Goal: Task Accomplishment & Management: Use online tool/utility

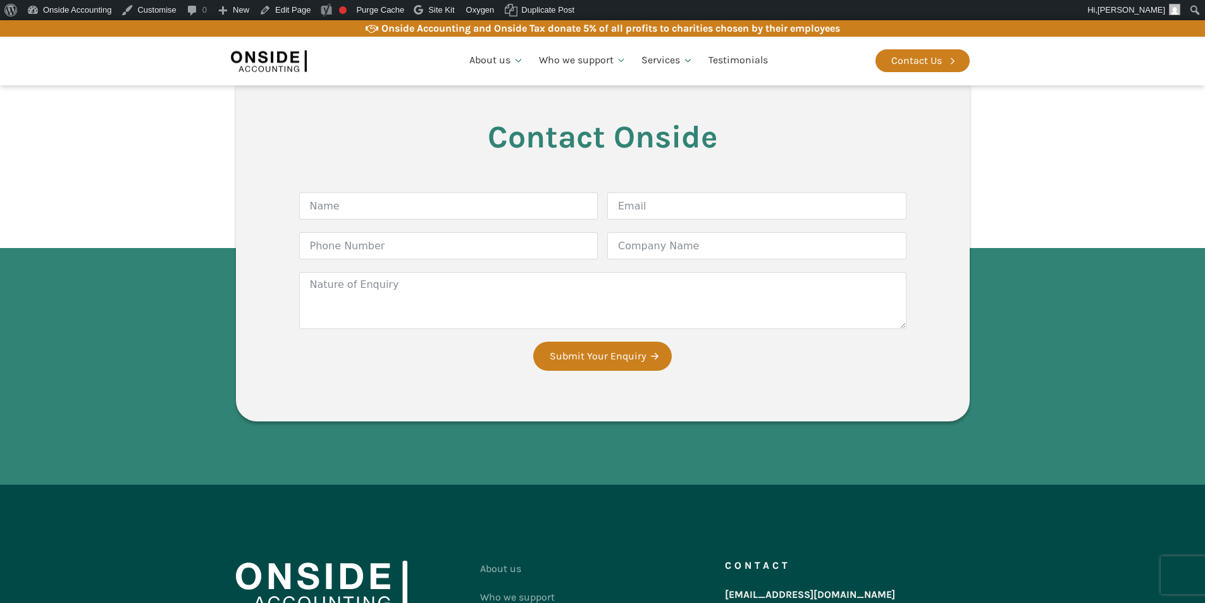
scroll to position [2353, 0]
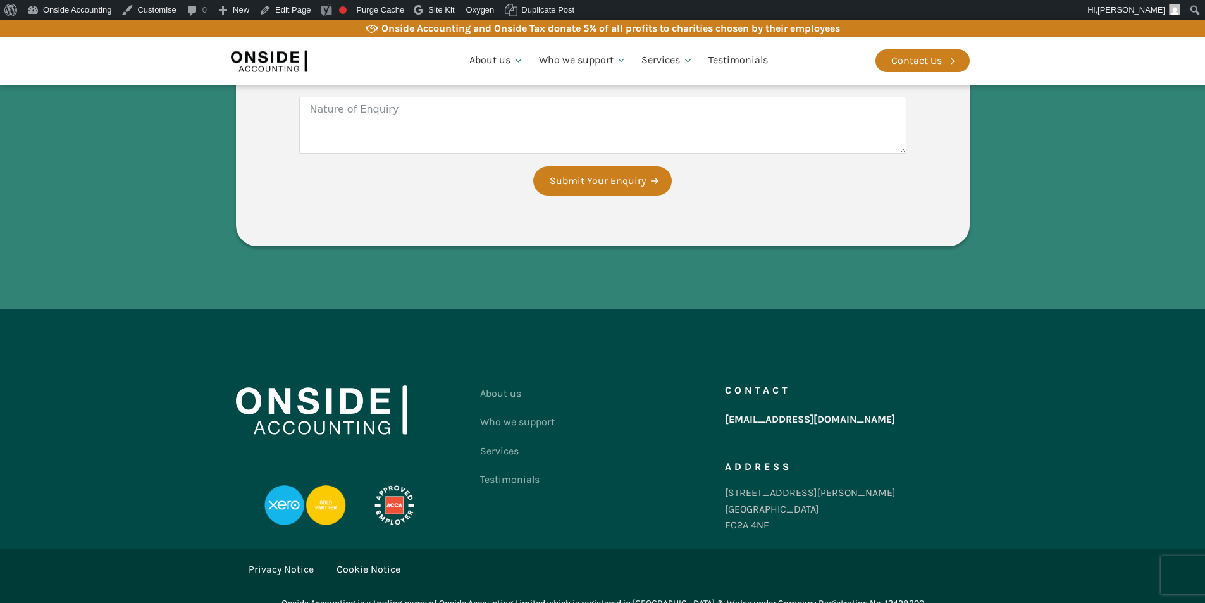
click at [288, 561] on link "Privacy Notice" at bounding box center [281, 569] width 65 height 16
click at [289, 561] on link "Privacy Notice" at bounding box center [281, 569] width 65 height 16
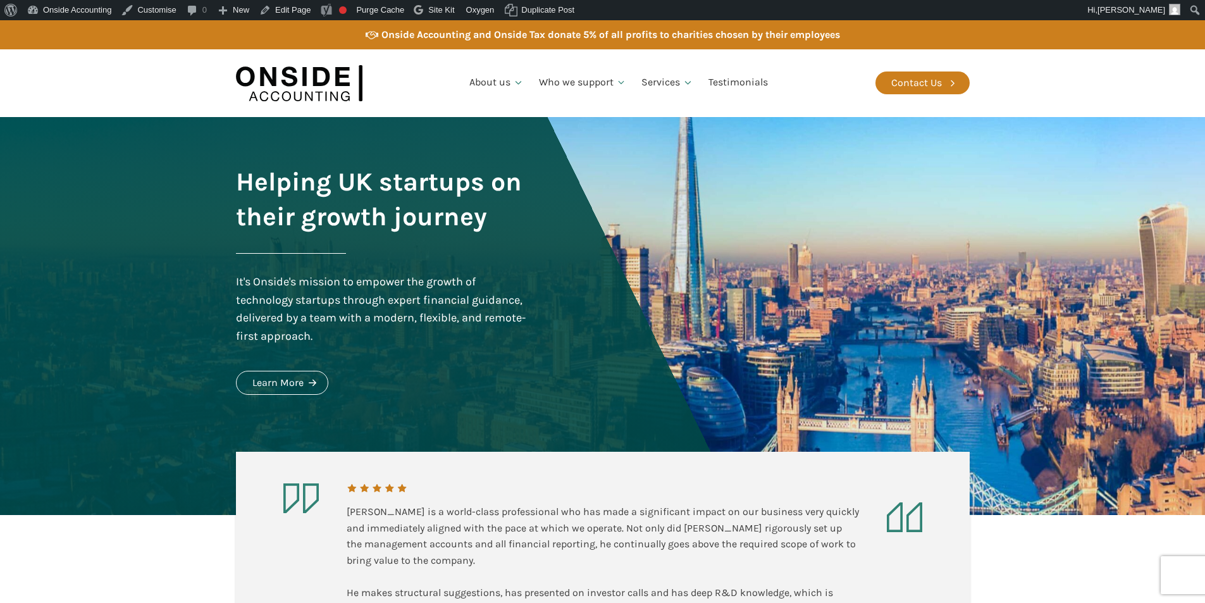
scroll to position [2353, 0]
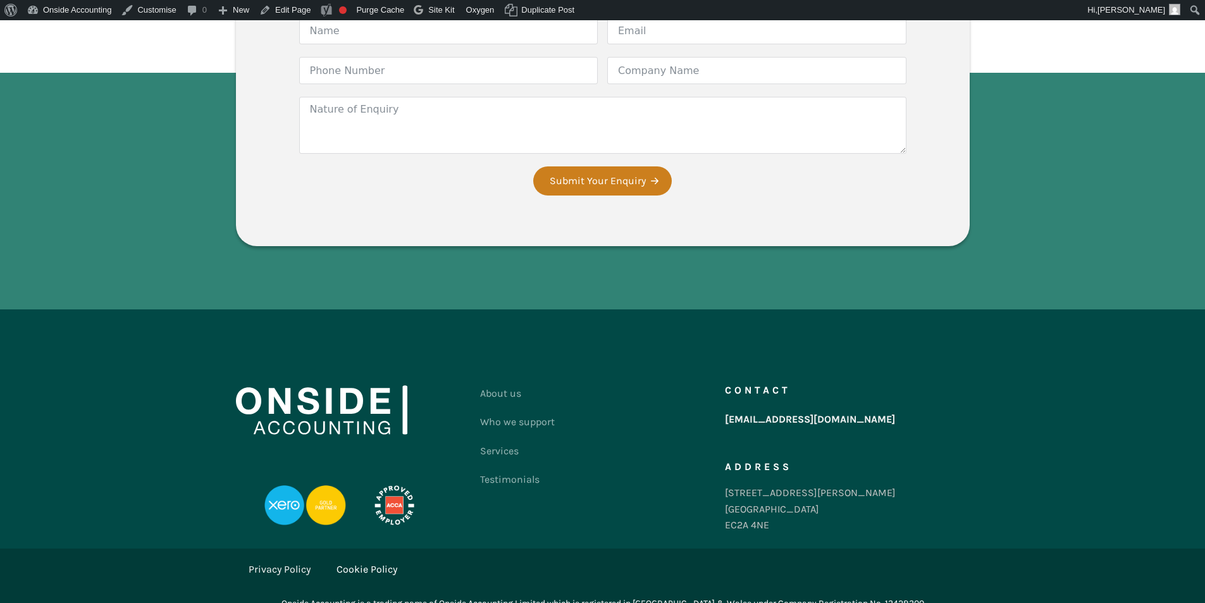
scroll to position [2353, 0]
click at [288, 561] on link "Privacy Policy" at bounding box center [280, 569] width 62 height 16
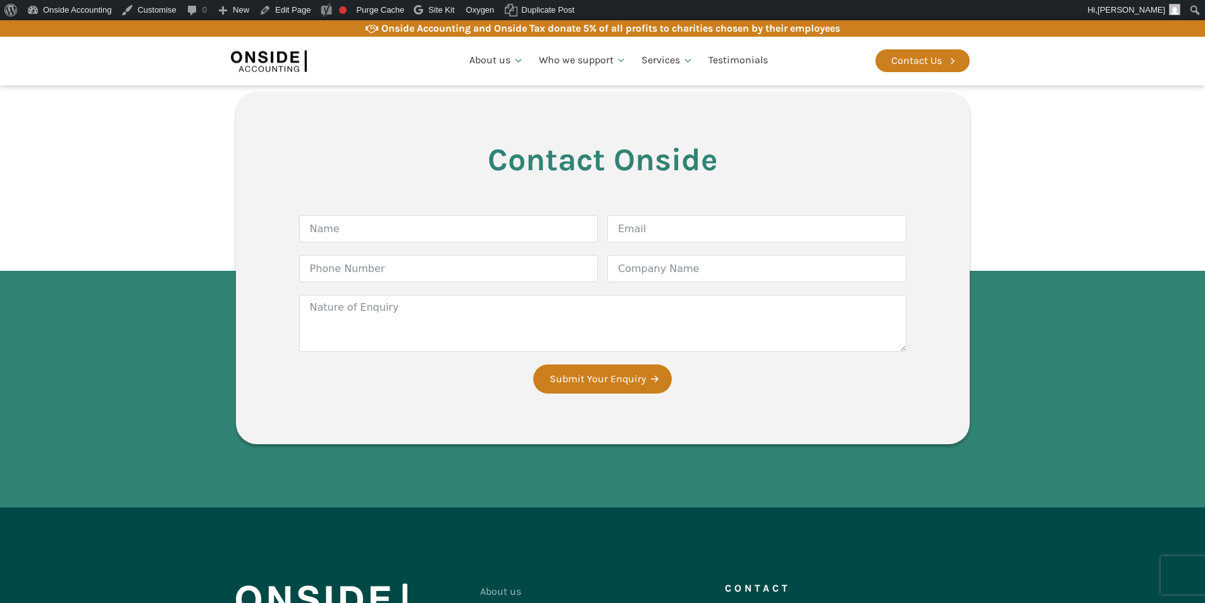
scroll to position [2589, 0]
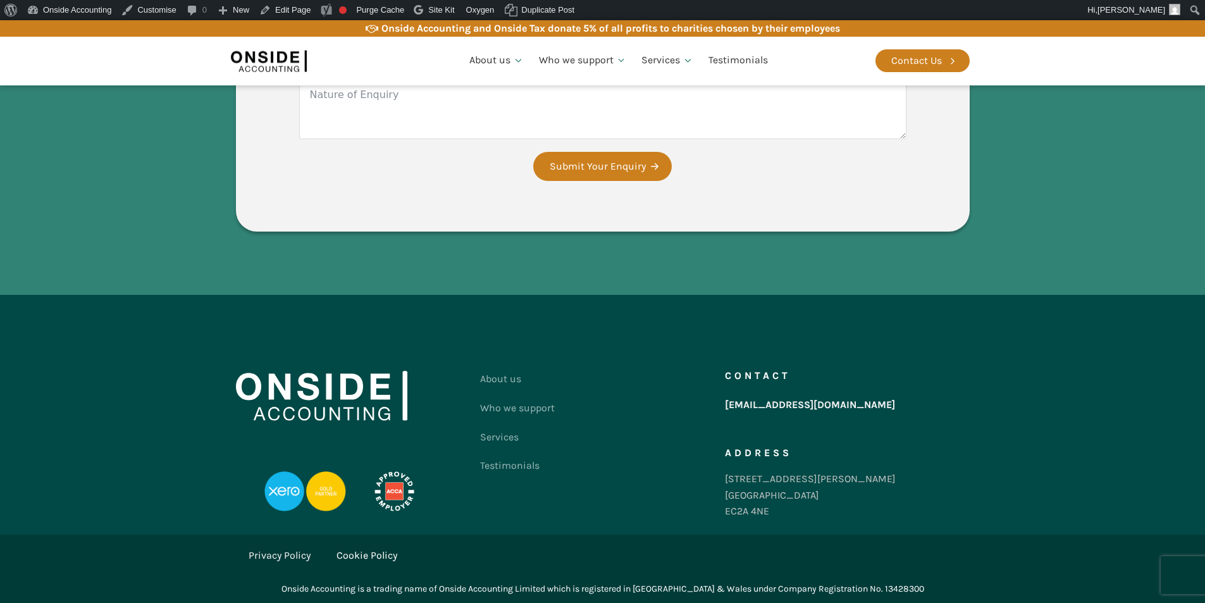
click at [368, 553] on link "Cookie Policy" at bounding box center [366, 555] width 61 height 16
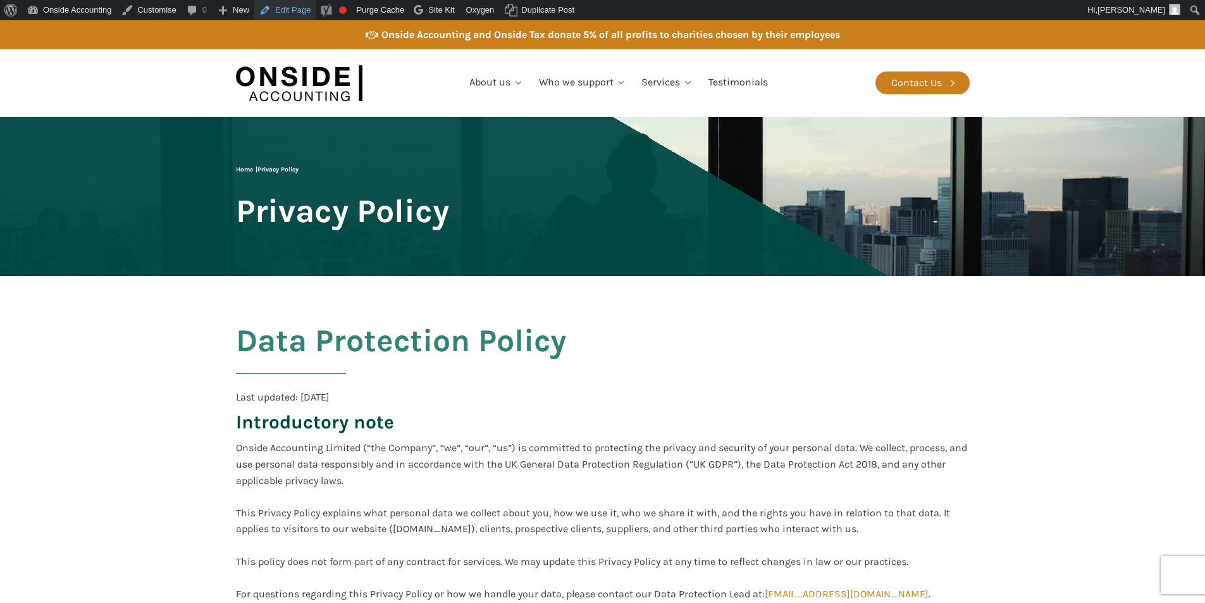
click at [292, 13] on link "Edit Page" at bounding box center [284, 10] width 61 height 20
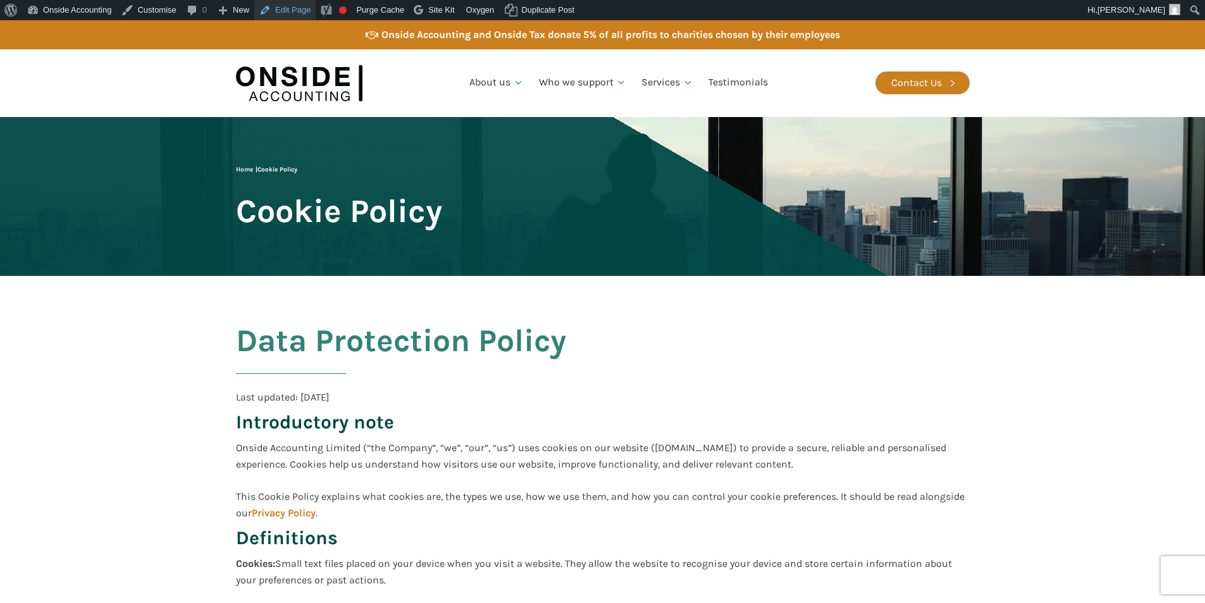
click at [299, 4] on link "Edit Page" at bounding box center [284, 10] width 61 height 20
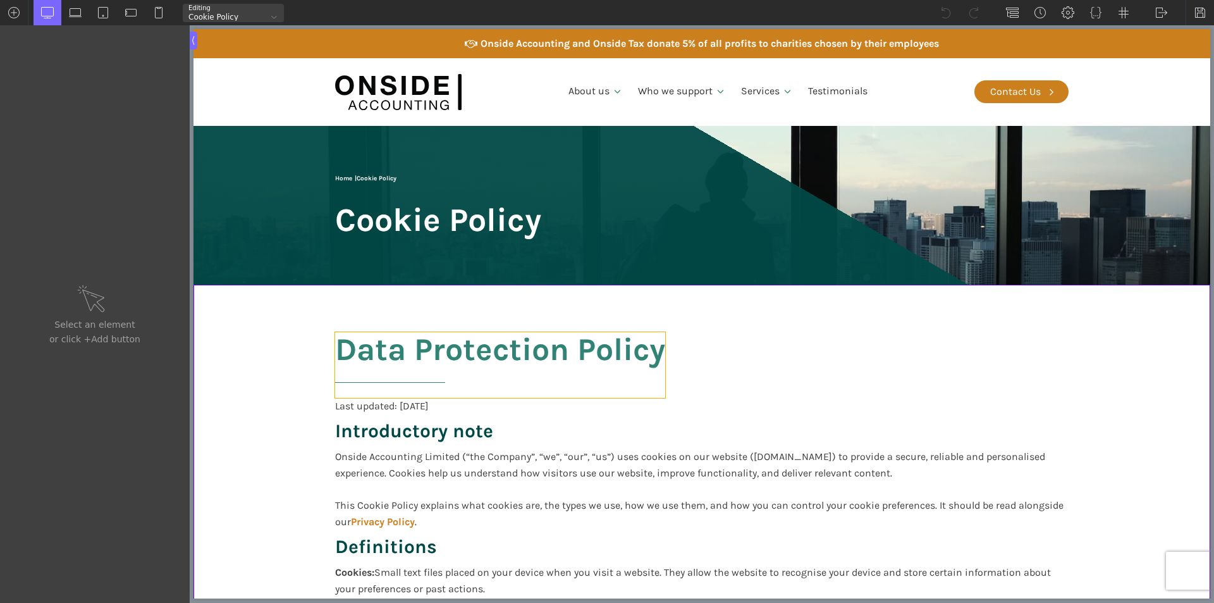
click at [360, 347] on h2 "Data Protection Policy" at bounding box center [500, 365] width 330 height 66
type input "headline-144-58"
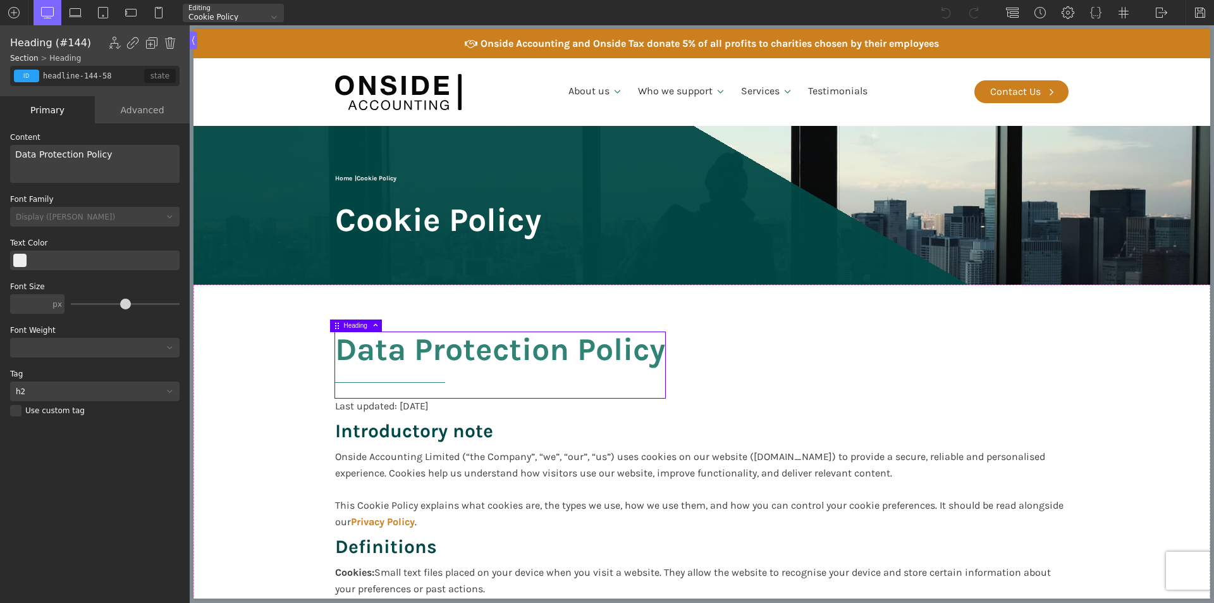
click at [360, 347] on h2 "Data Protection Policy" at bounding box center [500, 365] width 330 height 66
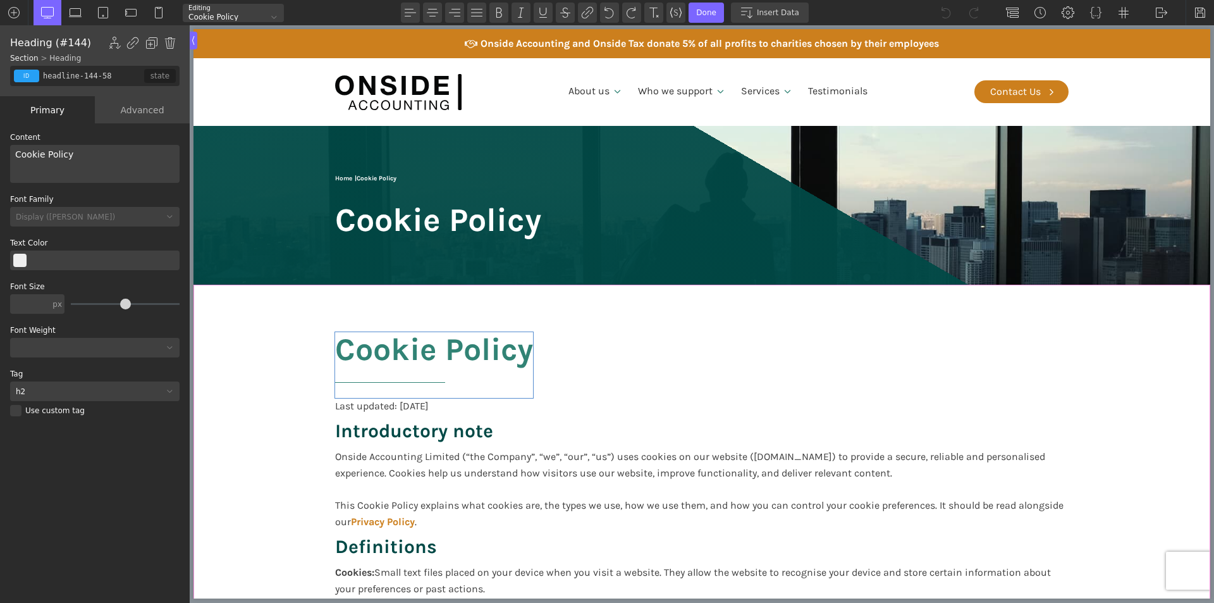
type input "section-143-58"
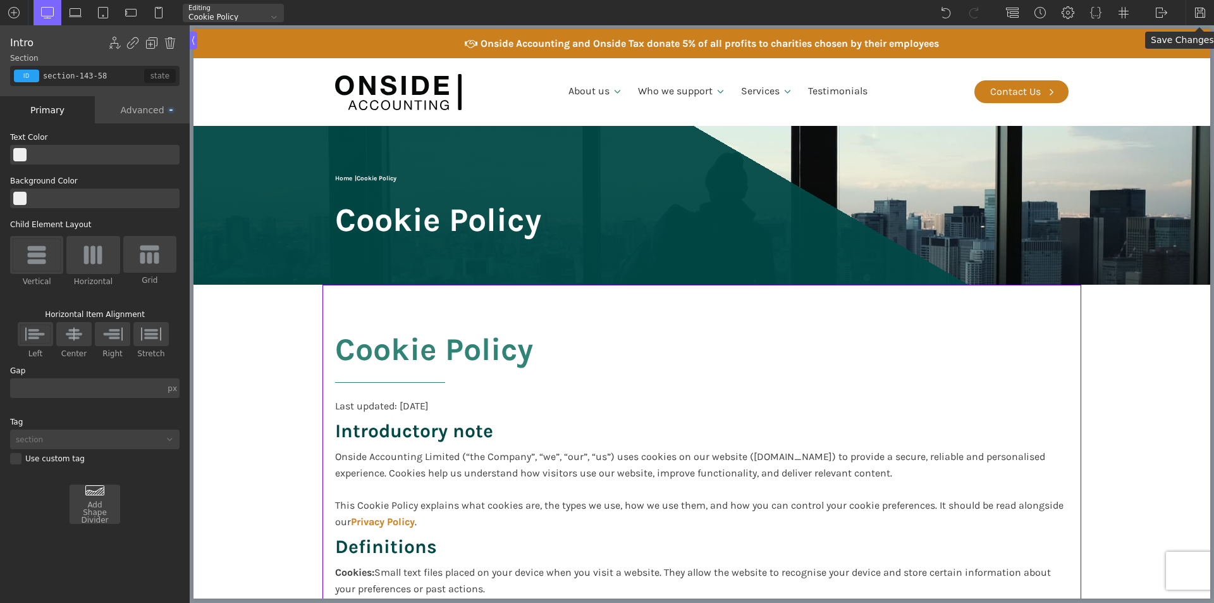
click at [1201, 13] on img at bounding box center [1200, 12] width 13 height 13
click at [1163, 11] on img at bounding box center [1161, 12] width 13 height 13
click at [1162, 49] on link "Frontend" at bounding box center [1175, 53] width 54 height 20
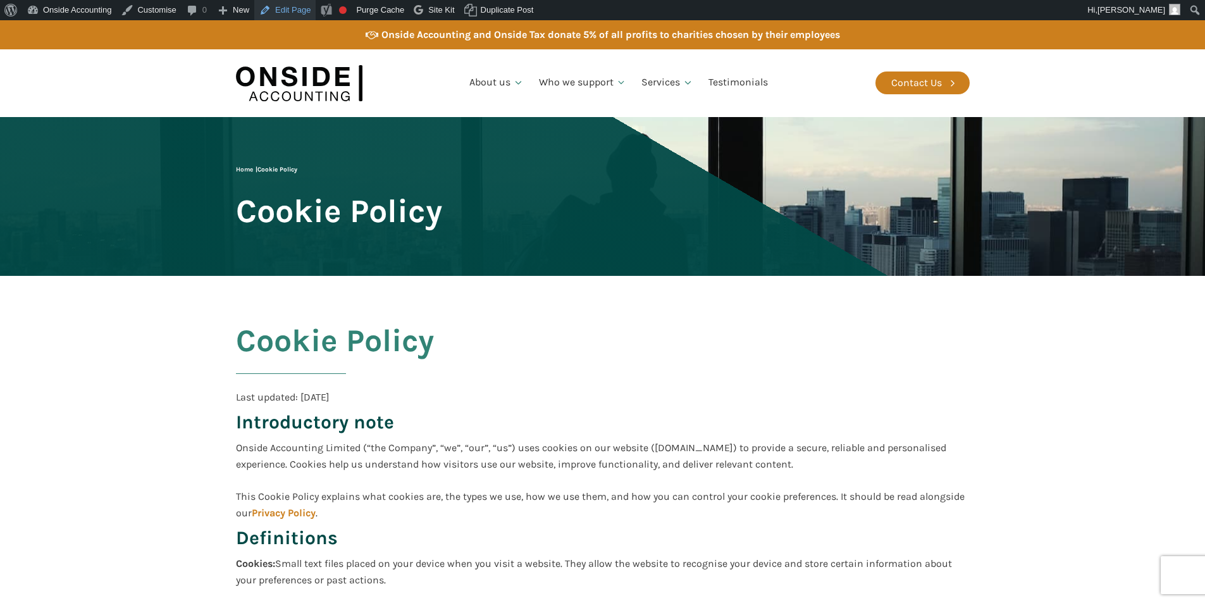
click at [286, 10] on link "Edit Page" at bounding box center [284, 10] width 61 height 20
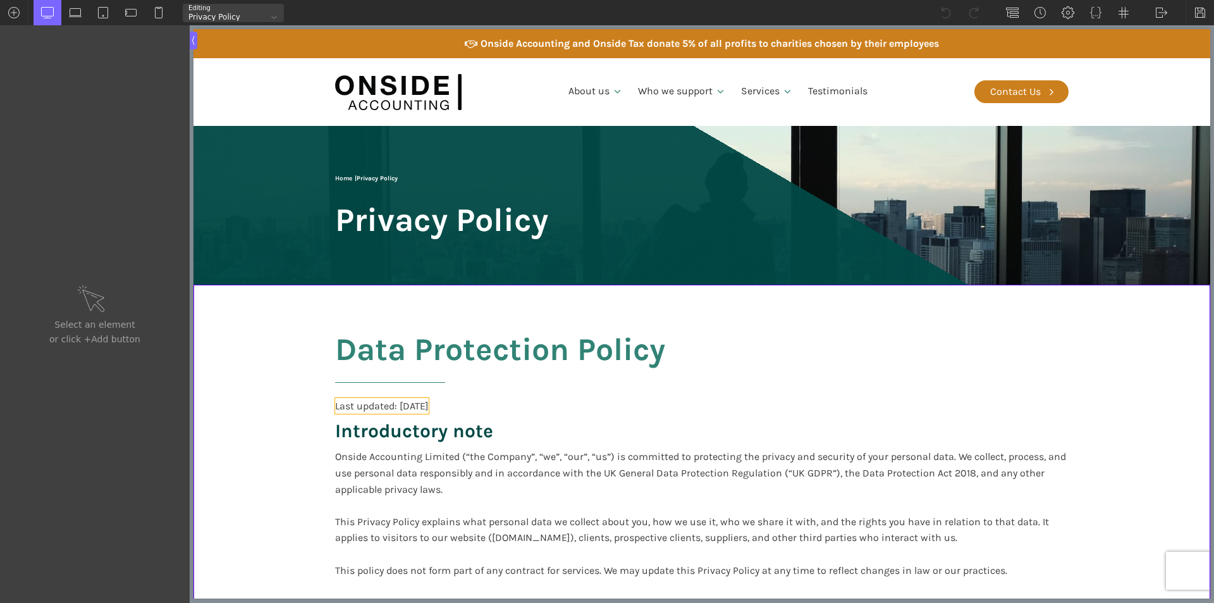
click at [429, 405] on div "Last updated: [DATE]" at bounding box center [382, 406] width 94 height 16
type input "text_block-792-604"
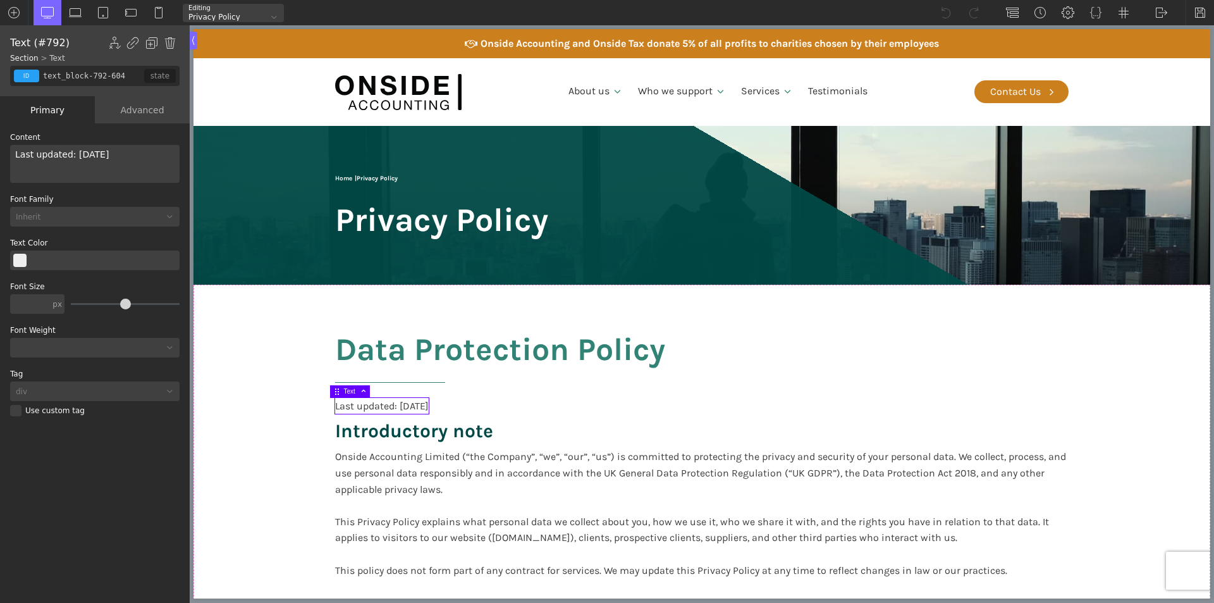
click at [409, 405] on div "Last updated: [DATE]" at bounding box center [382, 406] width 94 height 16
drag, startPoint x: 80, startPoint y: 157, endPoint x: 110, endPoint y: 159, distance: 29.8
click at [110, 159] on div "Last updated: [DATE]" at bounding box center [94, 164] width 169 height 38
drag, startPoint x: 139, startPoint y: 157, endPoint x: 6, endPoint y: 156, distance: 132.2
click at [6, 156] on div "WP Grid Builder Stack Columns Vertically Page container (1200px) and below Less…" at bounding box center [95, 364] width 190 height 482
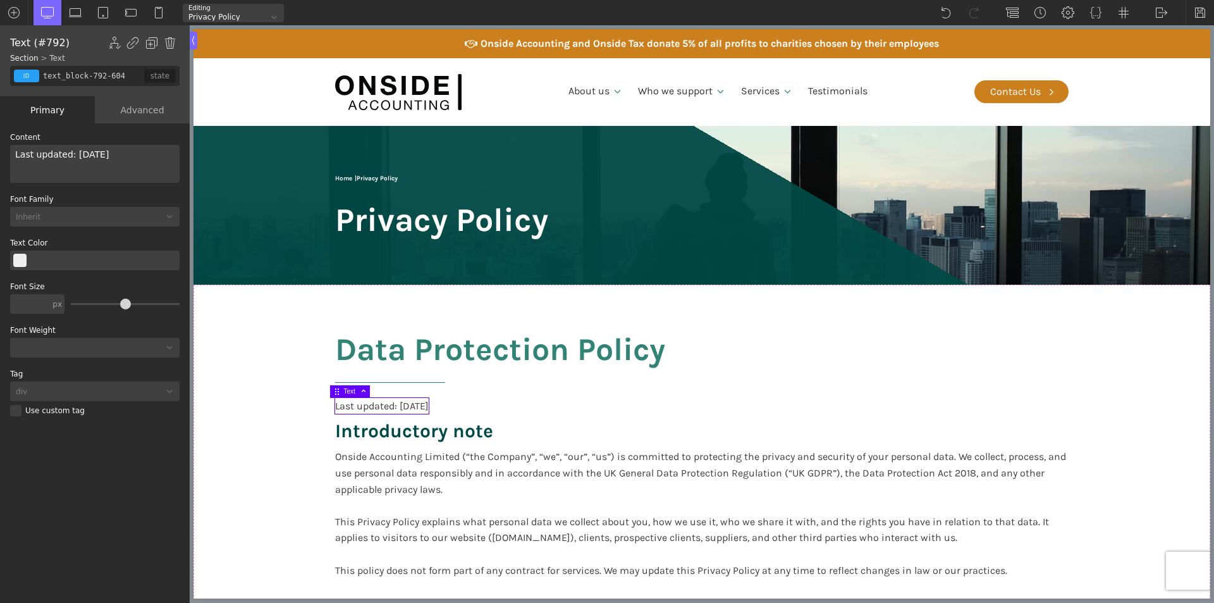
copy div "Last updated: [DATE]"
click at [1197, 13] on img at bounding box center [1200, 12] width 13 height 13
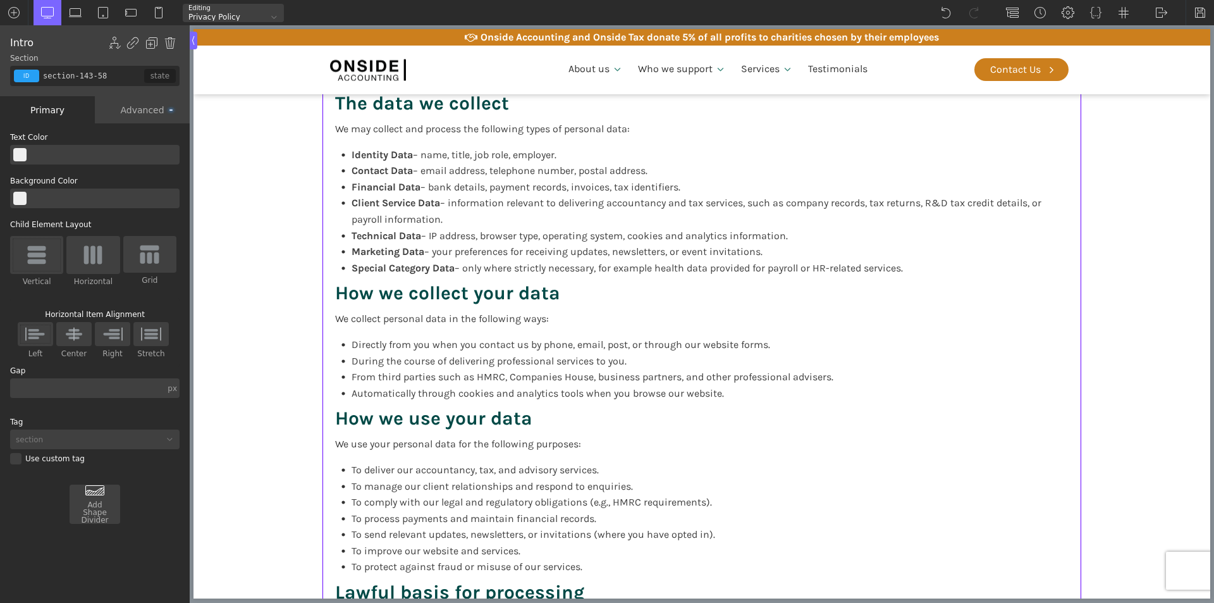
scroll to position [404, 0]
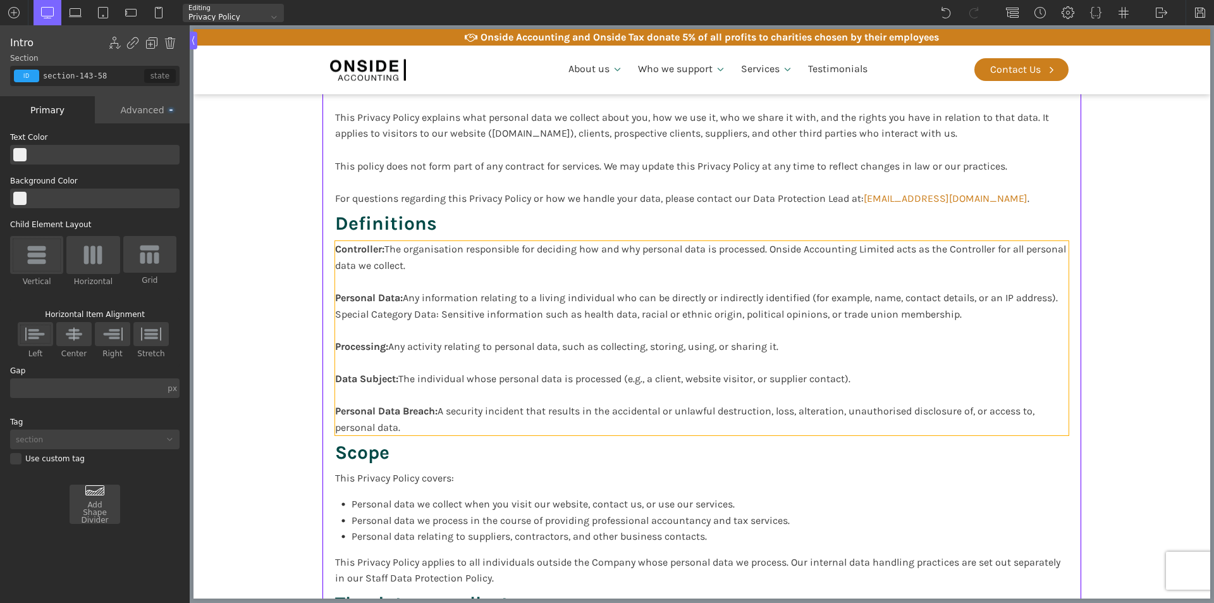
click at [612, 289] on div "Controller: The organisation responsible for deciding how and why personal data…" at bounding box center [702, 338] width 734 height 194
type input "text_block-531-604"
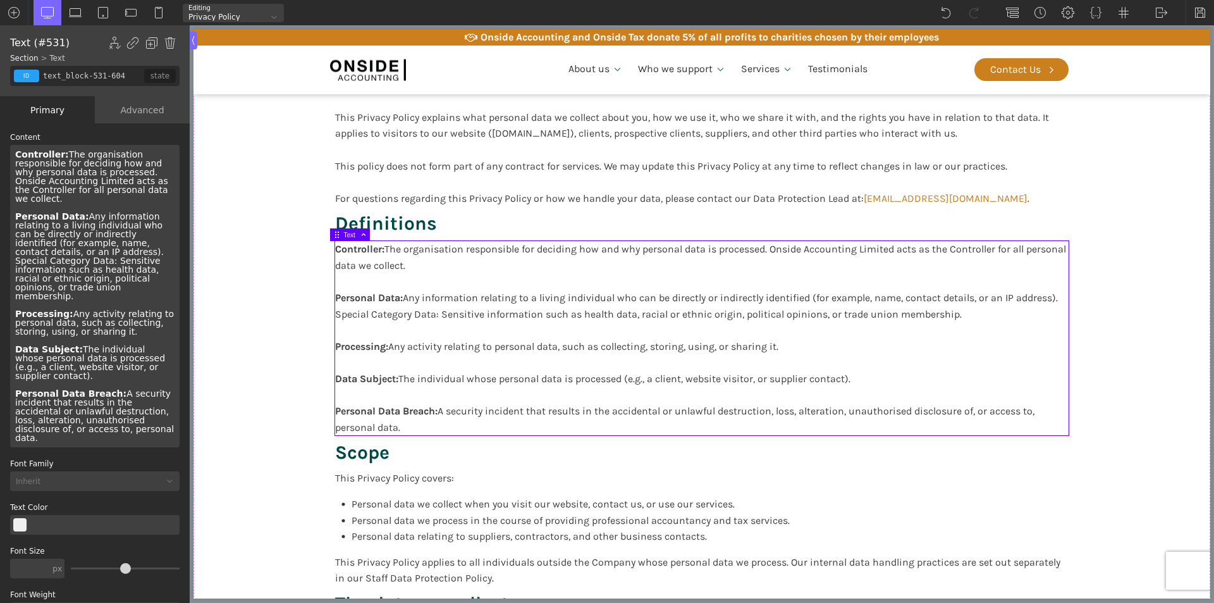
click at [457, 343] on div "Controller: The organisation responsible for deciding how and why personal data…" at bounding box center [702, 338] width 734 height 194
click at [409, 328] on div "Controller: The organisation responsible for deciding how and why personal data…" at bounding box center [702, 338] width 734 height 194
click at [383, 319] on div "Controller: The organisation responsible for deciding how and why personal data…" at bounding box center [702, 338] width 734 height 194
click at [433, 316] on div "Controller: The organisation responsible for deciding how and why personal data…" at bounding box center [702, 338] width 734 height 194
drag, startPoint x: 438, startPoint y: 316, endPoint x: 422, endPoint y: 312, distance: 15.5
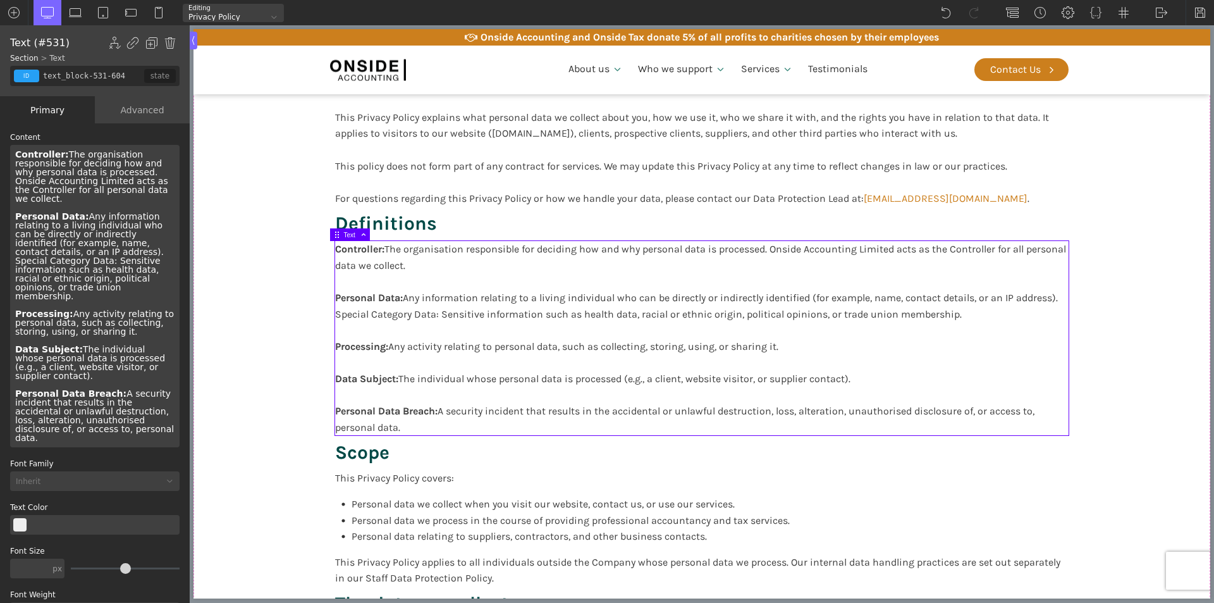
click at [437, 316] on div "Controller: The organisation responsible for deciding how and why personal data…" at bounding box center [702, 338] width 734 height 194
drag, startPoint x: 15, startPoint y: 261, endPoint x: 102, endPoint y: 260, distance: 86.6
click at [104, 260] on div "Controller: The organisation responsible for deciding how and why personal data…" at bounding box center [94, 296] width 169 height 302
click at [97, 249] on div "Controller: The organisation responsible for deciding how and why personal data…" at bounding box center [94, 296] width 169 height 302
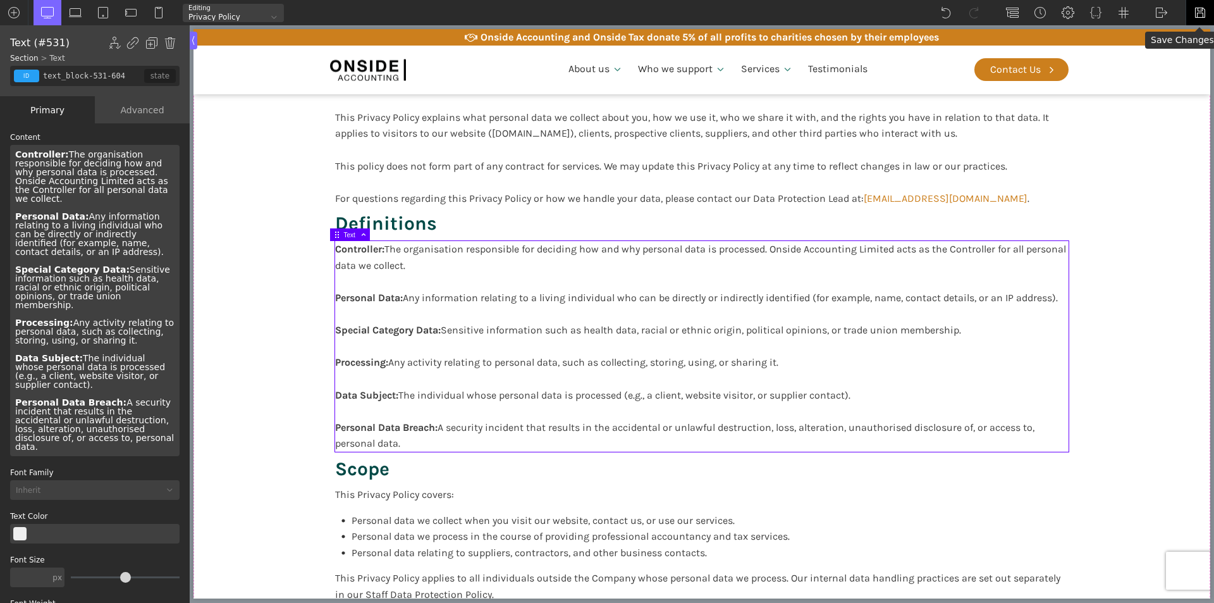
click at [1202, 12] on img at bounding box center [1200, 12] width 13 height 13
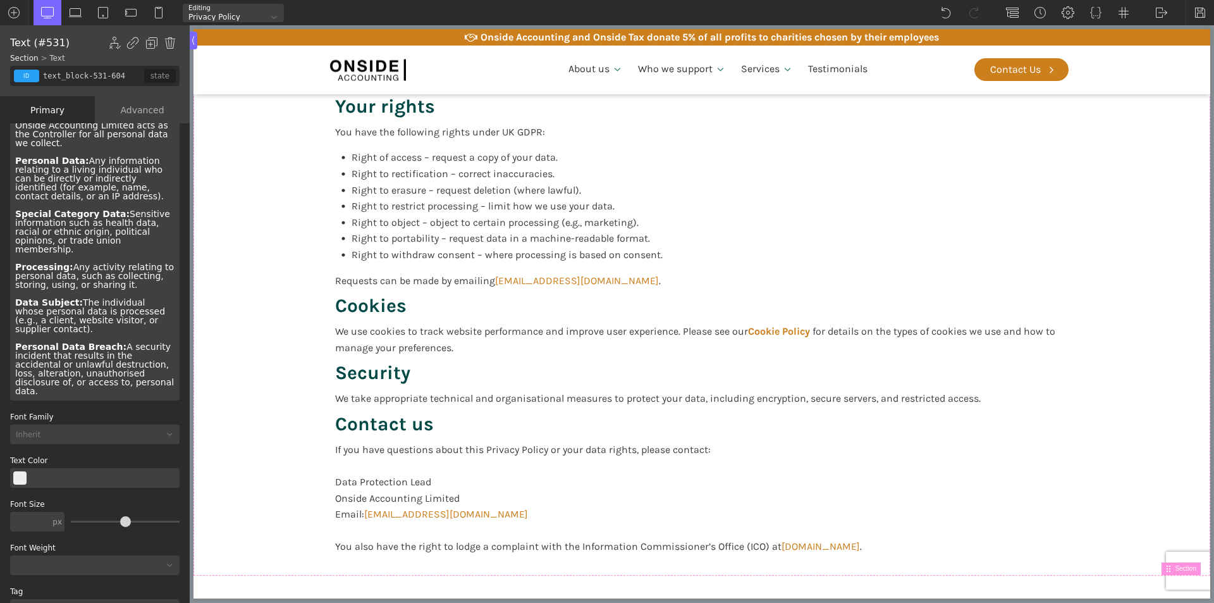
scroll to position [97, 0]
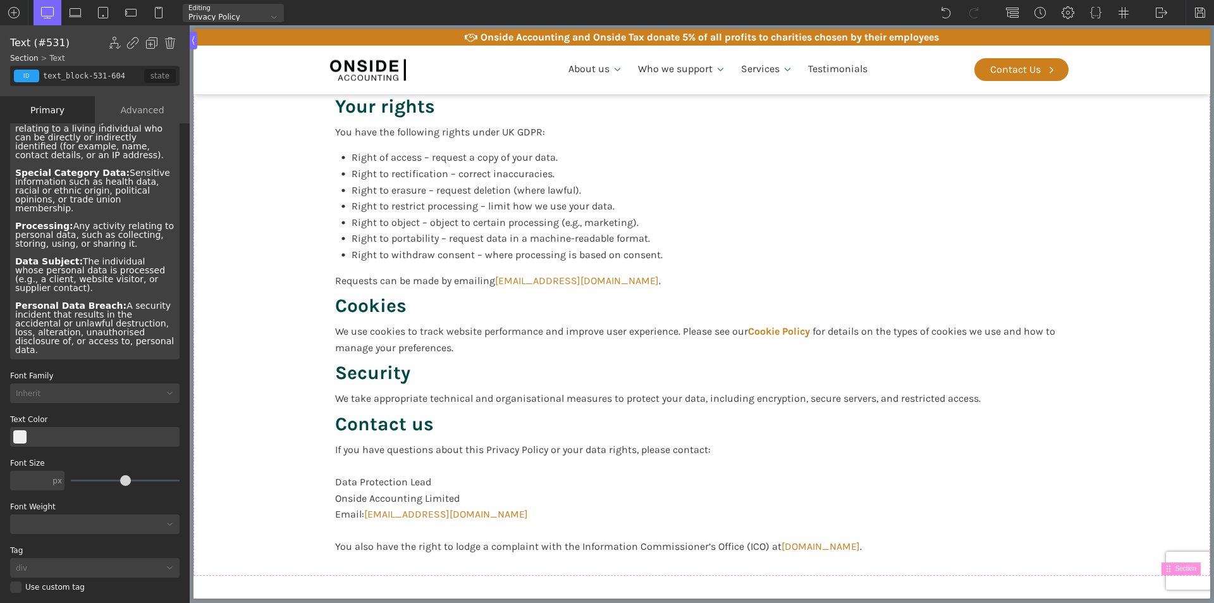
click at [114, 328] on div "Controller: The organisation responsible for deciding how and why personal data…" at bounding box center [94, 203] width 169 height 311
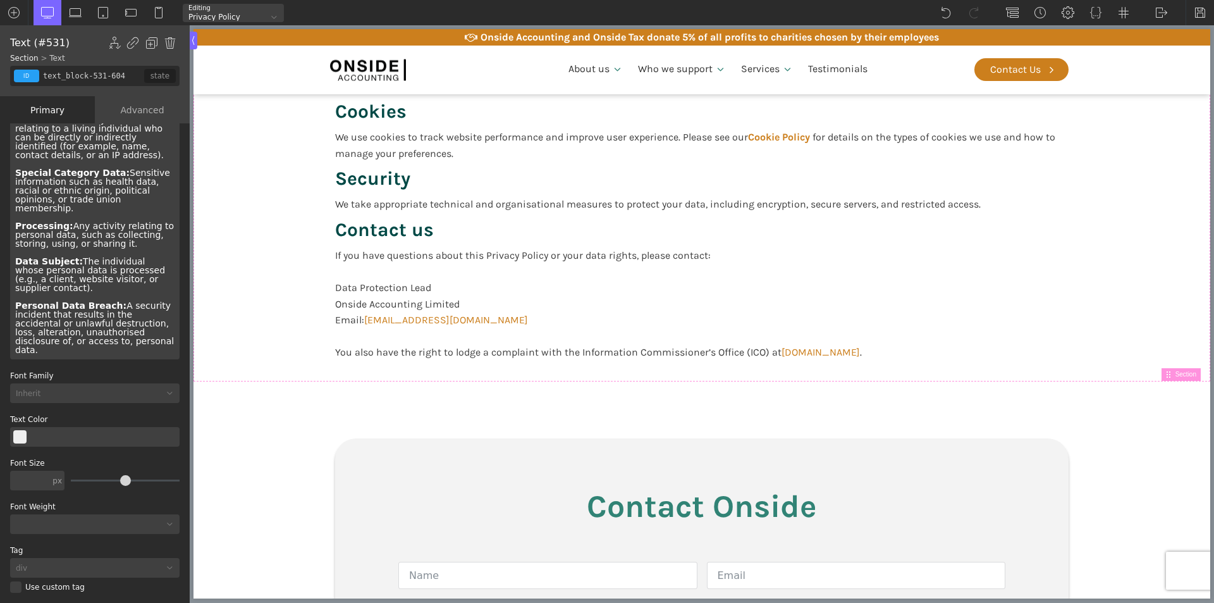
scroll to position [2048, 0]
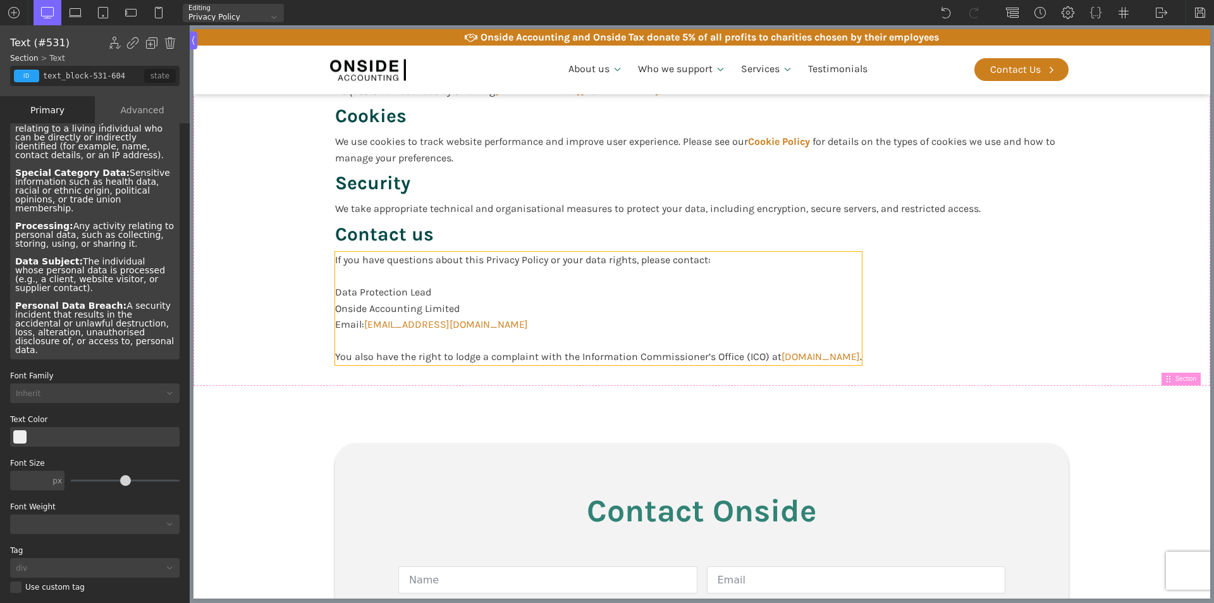
click at [663, 295] on div "If you have questions about this Privacy Policy or your data rights, please con…" at bounding box center [598, 308] width 527 height 113
type input "text_block-446-604"
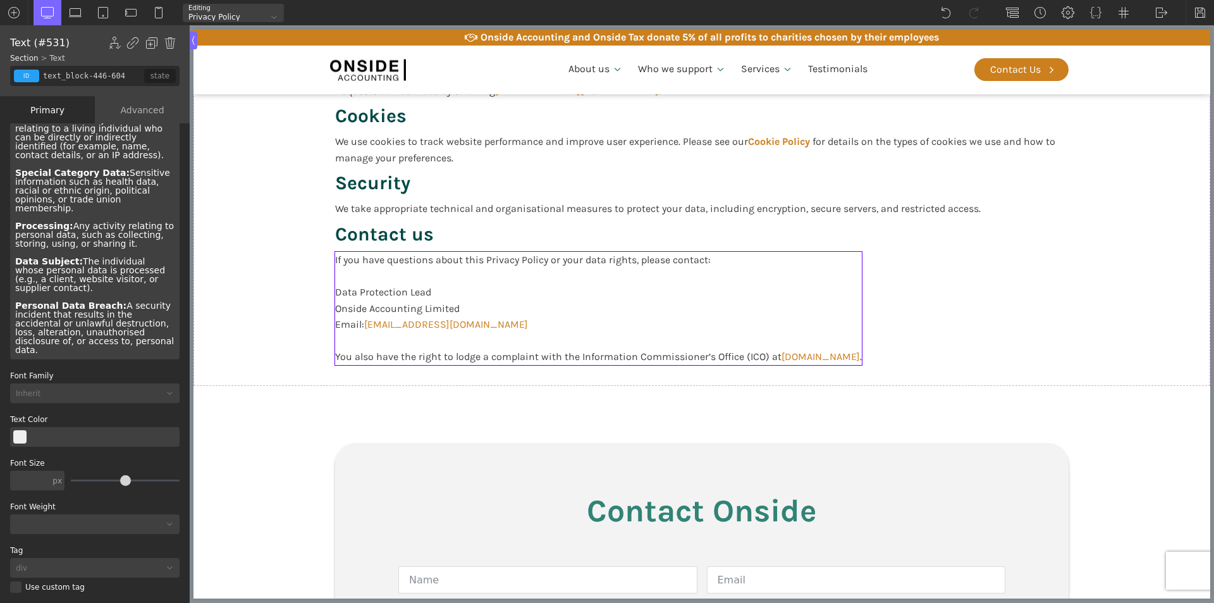
scroll to position [0, 0]
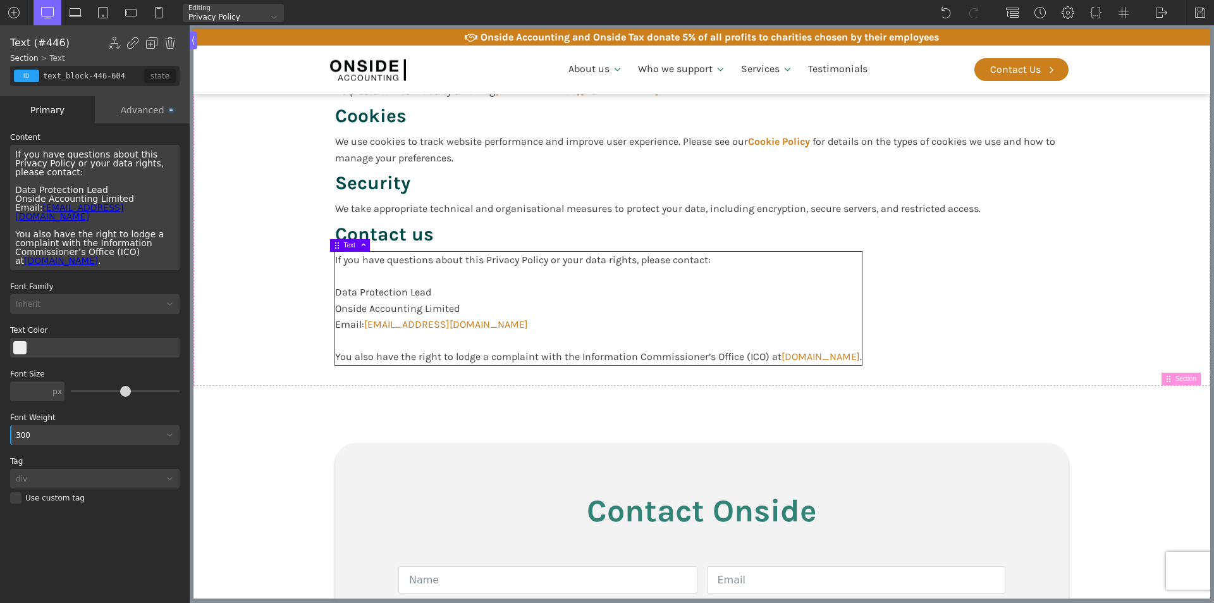
click at [102, 249] on div "If you have questions about this Privacy Policy or your data rights, please con…" at bounding box center [94, 207] width 169 height 125
click at [1196, 11] on img at bounding box center [1200, 12] width 13 height 13
click at [1158, 11] on img at bounding box center [1161, 12] width 13 height 13
click at [1167, 53] on link "Frontend" at bounding box center [1175, 53] width 54 height 20
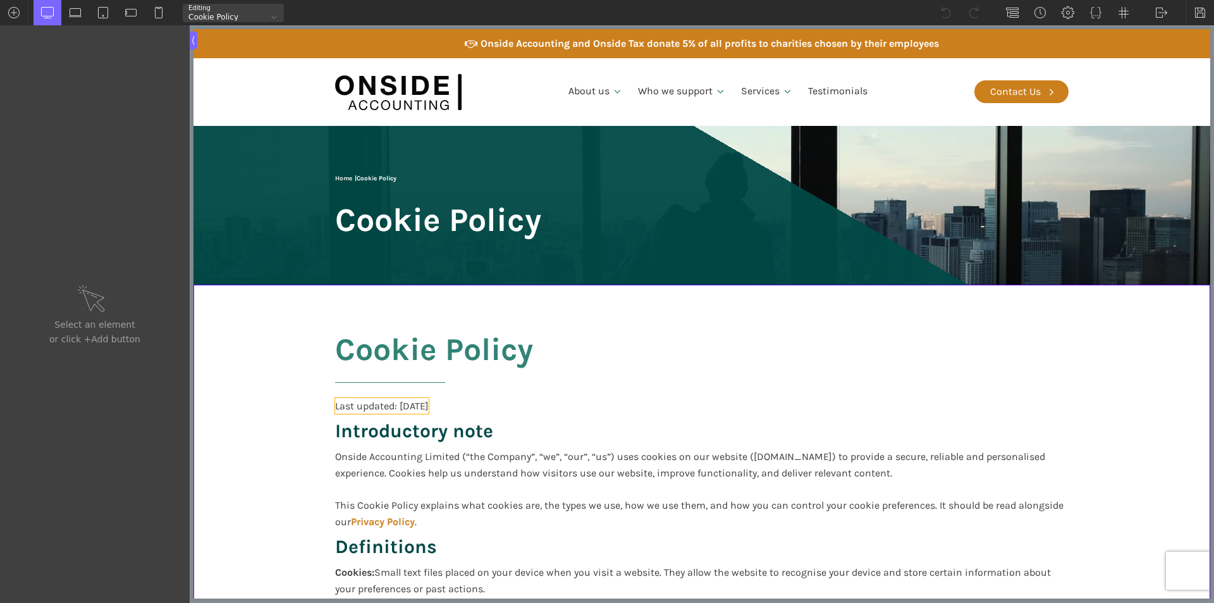
click at [411, 405] on div "Last updated: 21-8-25" at bounding box center [382, 406] width 94 height 16
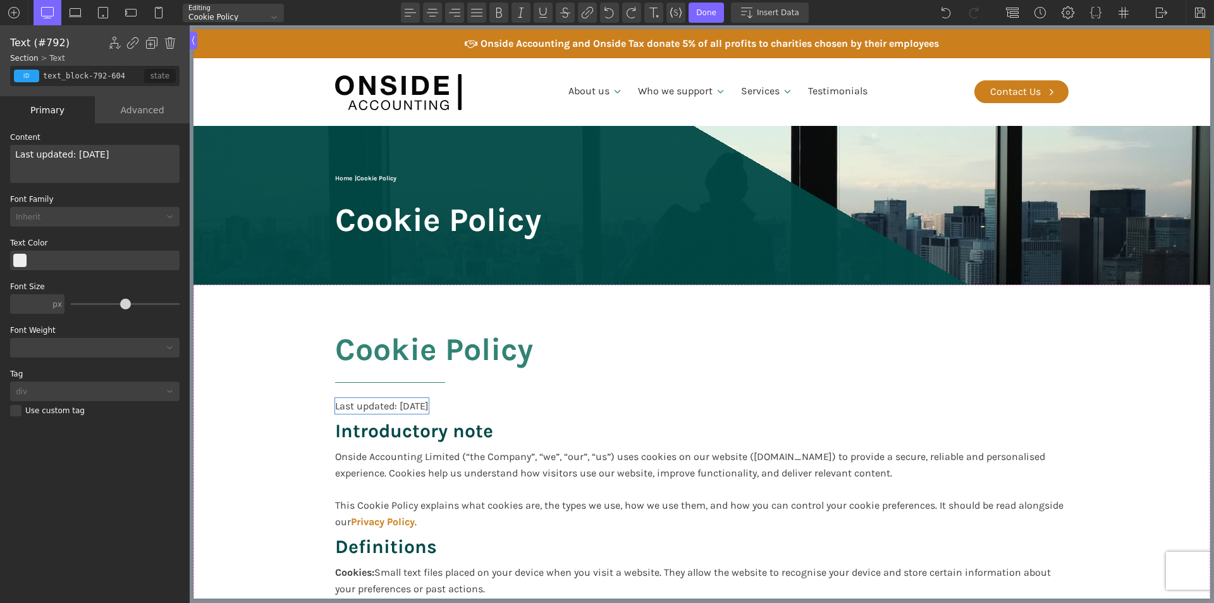
drag, startPoint x: 109, startPoint y: 154, endPoint x: 11, endPoint y: 142, distance: 98.7
click at [11, 142] on div "Content Last updated: 21-8-25" at bounding box center [94, 157] width 169 height 49
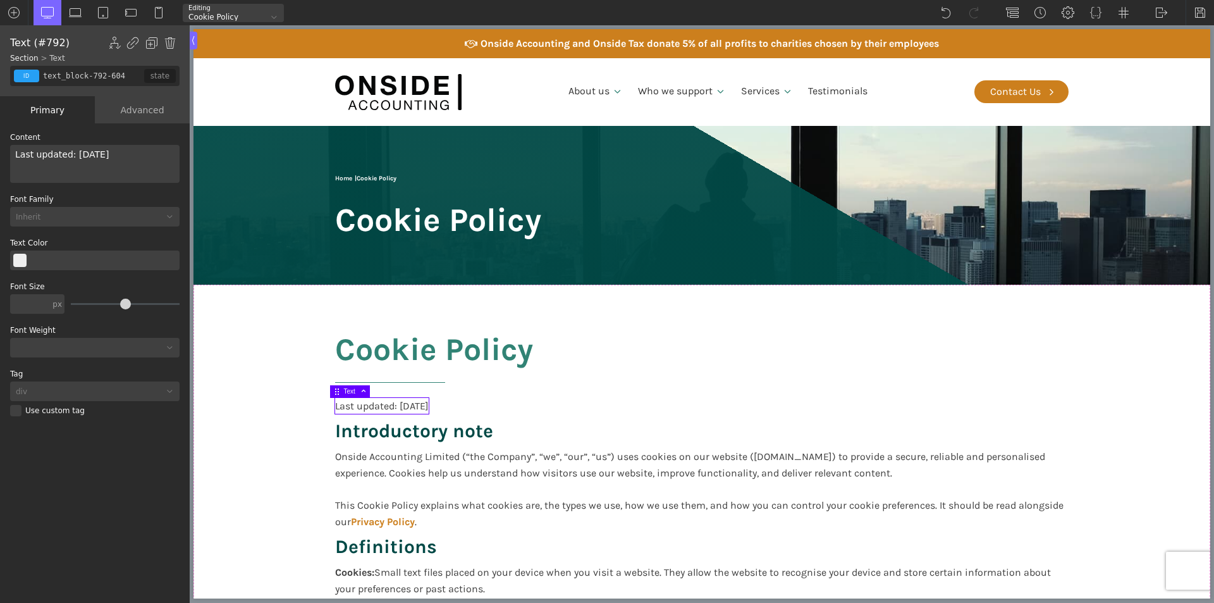
drag, startPoint x: 116, startPoint y: 152, endPoint x: 0, endPoint y: 152, distance: 116.4
click at [0, 152] on div "WP Grid Builder Stack Columns Vertically Page container (1200px) and below Less…" at bounding box center [95, 364] width 190 height 482
click at [1200, 13] on img at bounding box center [1200, 12] width 13 height 13
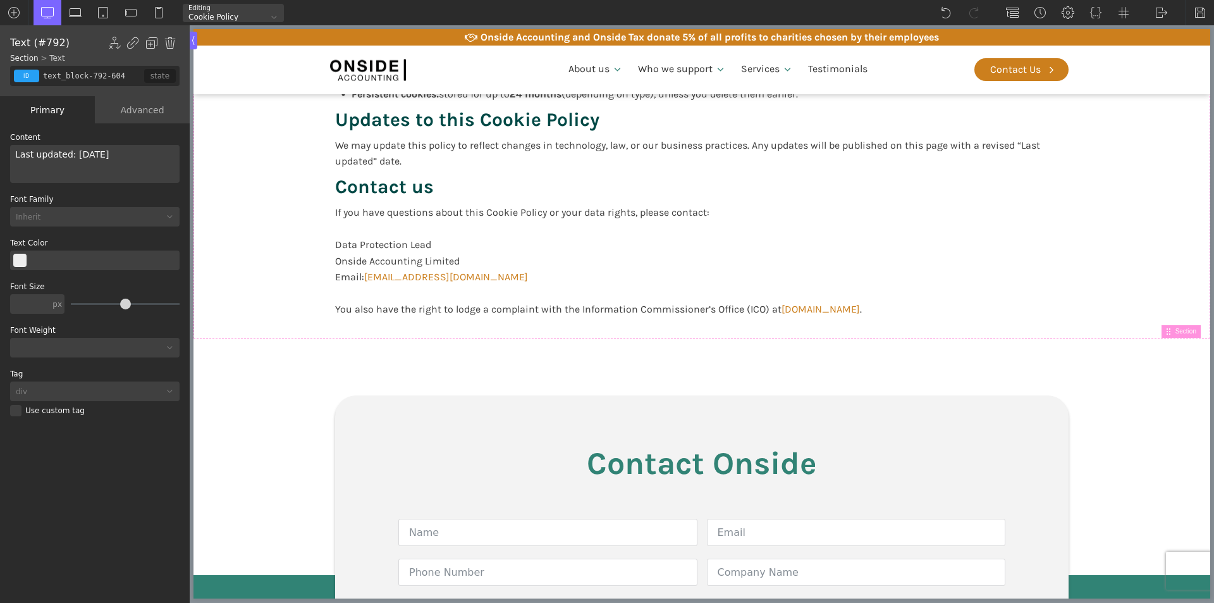
scroll to position [1356, 0]
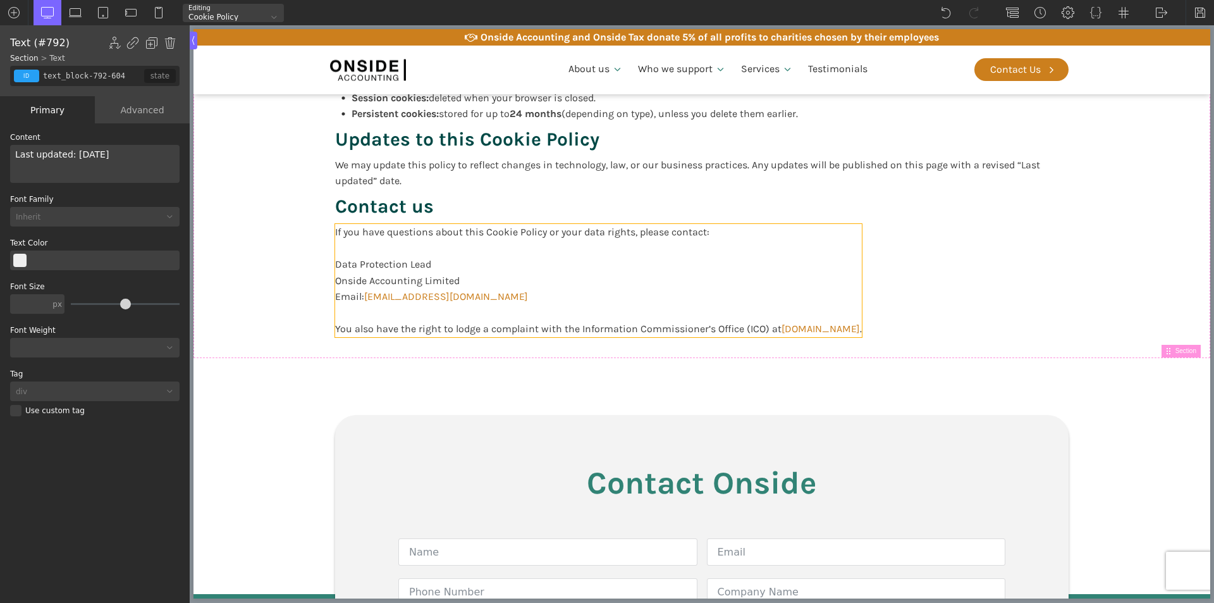
click at [697, 329] on div "If you have questions about this Cookie Policy or your data rights, please cont…" at bounding box center [598, 280] width 527 height 113
type input "text_block-446-604"
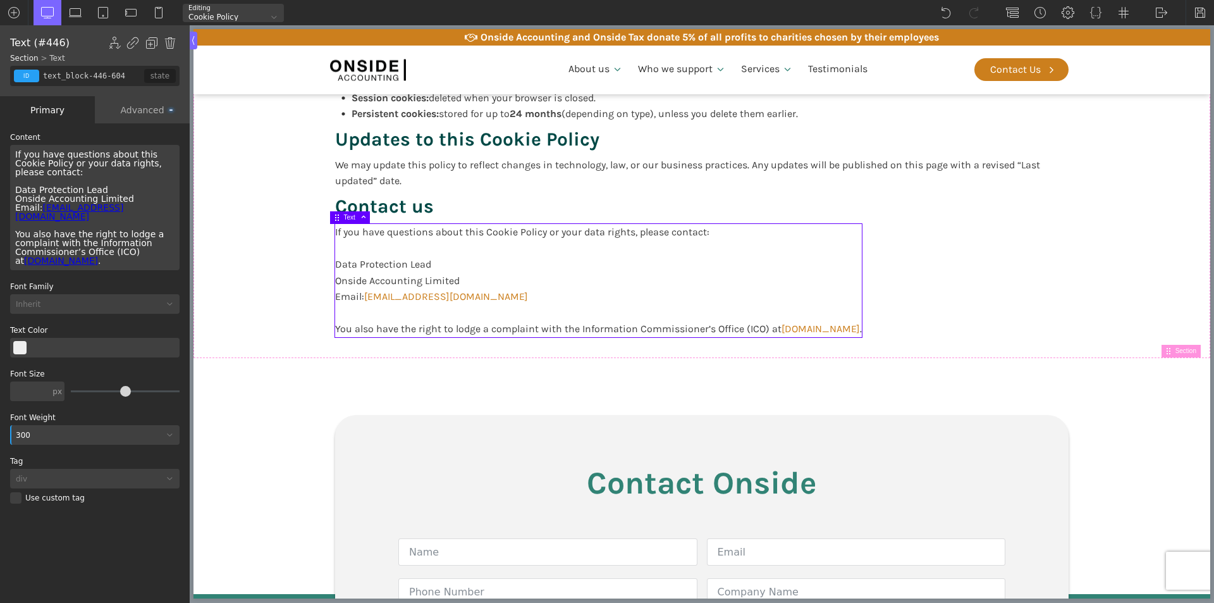
click at [140, 249] on div "If you have questions about this Cookie Policy or your data rights, please cont…" at bounding box center [94, 207] width 169 height 125
type input "section-143-58"
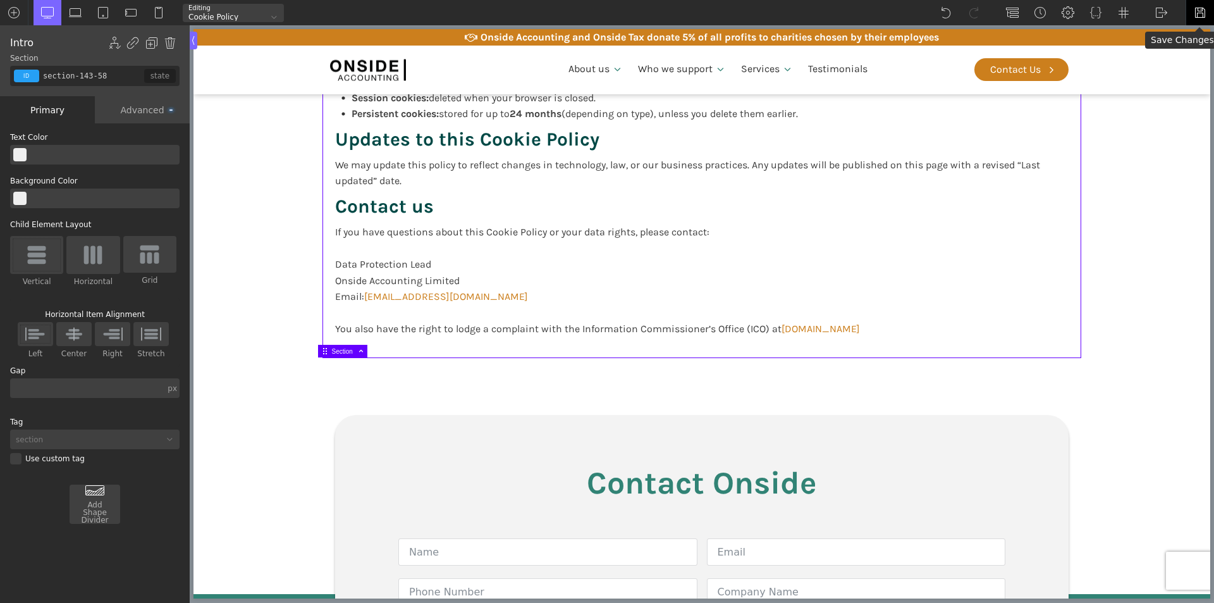
click at [1197, 11] on img at bounding box center [1200, 12] width 13 height 13
click at [1158, 11] on img at bounding box center [1161, 12] width 13 height 13
click at [1162, 52] on link "Frontend" at bounding box center [1175, 53] width 54 height 20
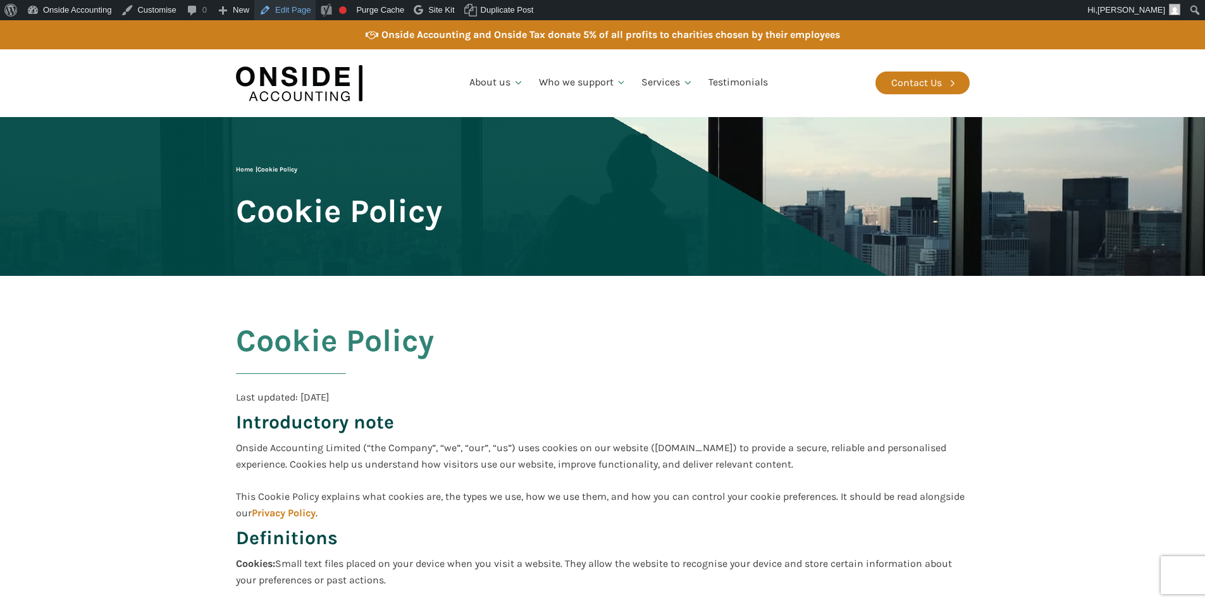
click at [278, 6] on link "Edit Page" at bounding box center [284, 10] width 61 height 20
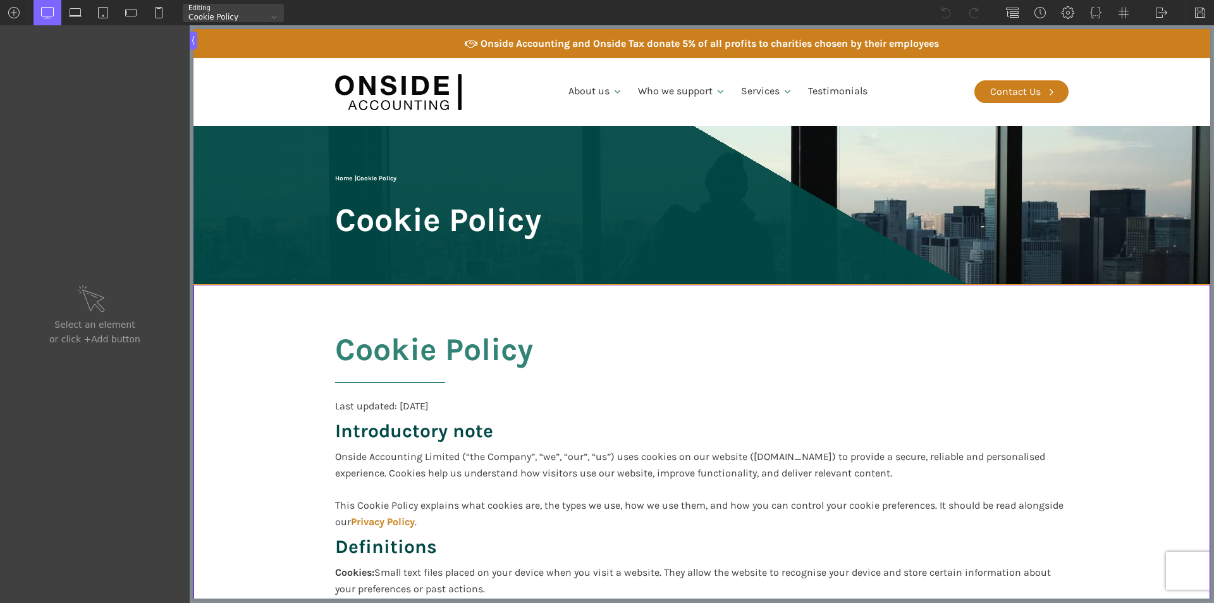
scroll to position [710, 0]
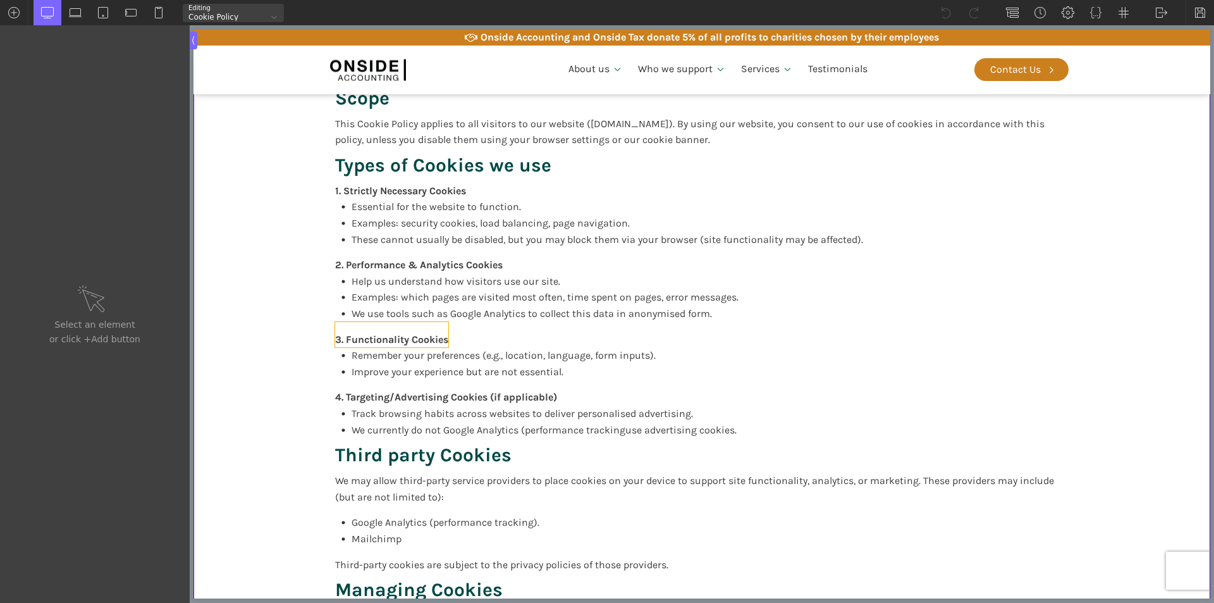
click at [381, 328] on div "3. Functionality Cookies" at bounding box center [391, 335] width 113 height 26
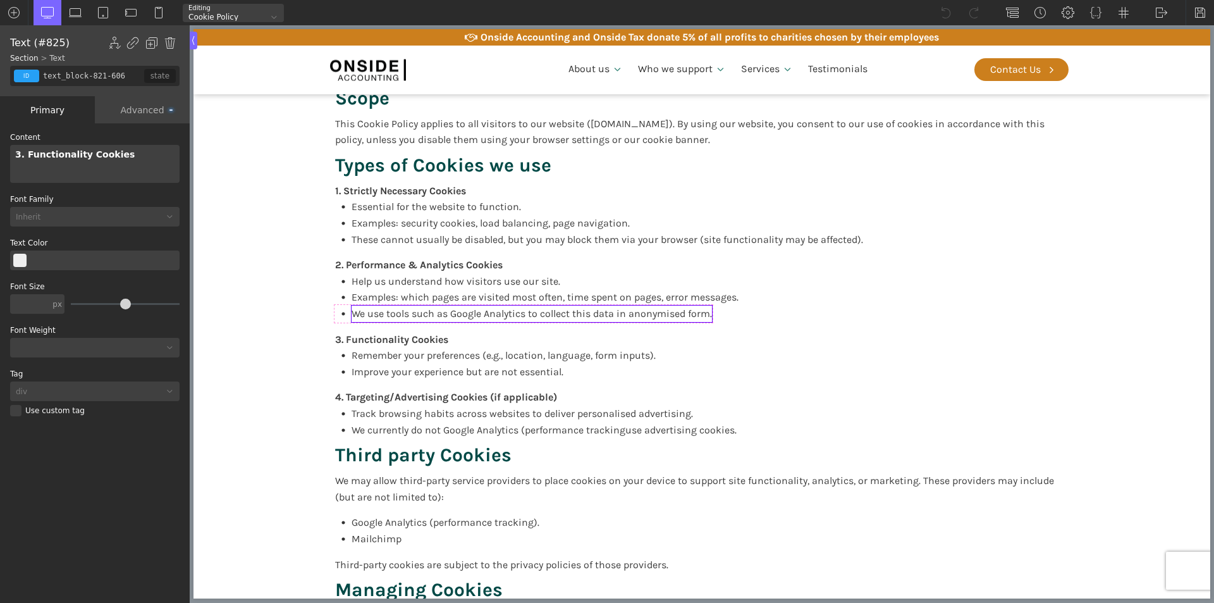
click at [524, 315] on span "We use tools such as Google Analytics to collect this data in anonymised form." at bounding box center [532, 313] width 360 height 12
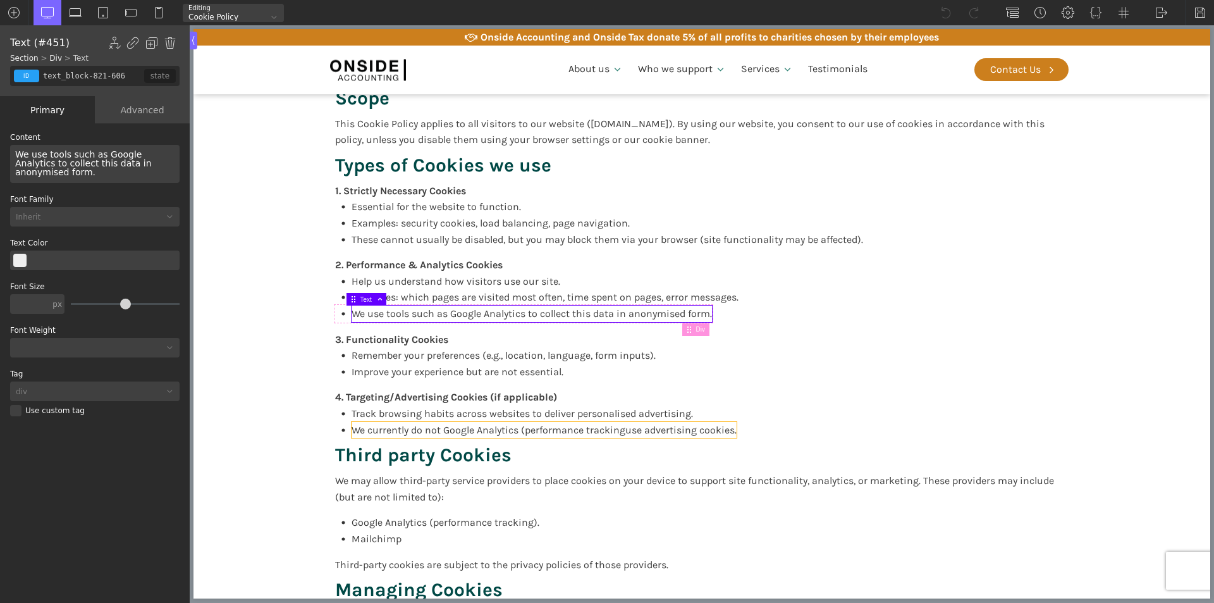
click at [481, 429] on span "We currently do not Google Analytics (performance trackinguse advertising cooki…" at bounding box center [544, 430] width 385 height 12
type input "text_block-848-606"
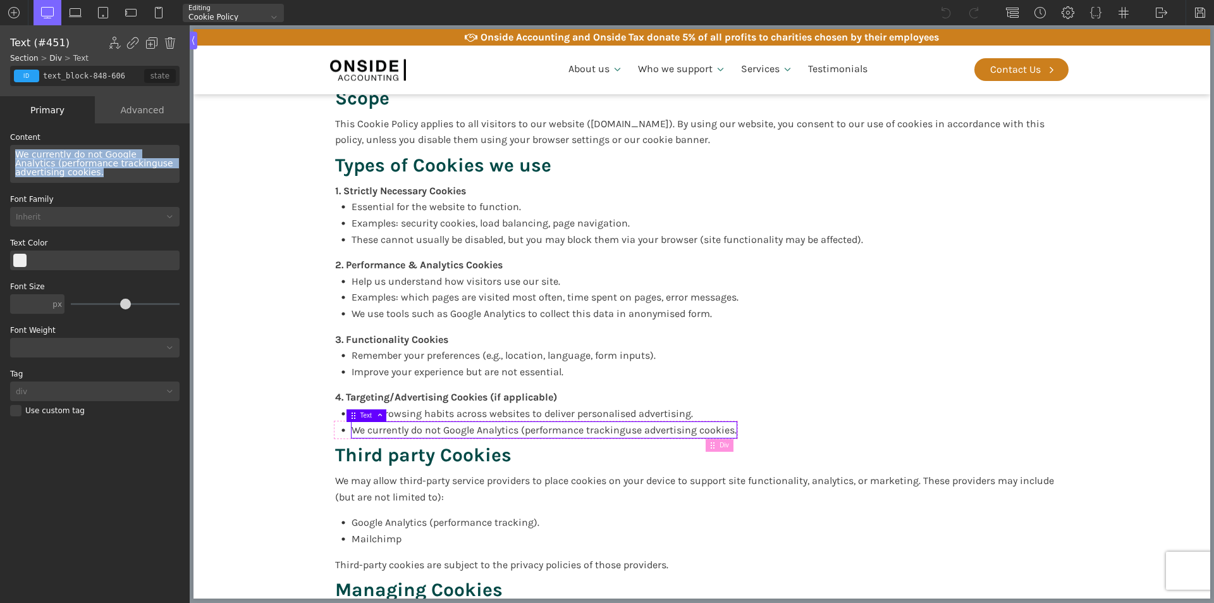
drag, startPoint x: 61, startPoint y: 173, endPoint x: 15, endPoint y: 149, distance: 51.8
click at [15, 149] on div "We currently do not Google Analytics (performance trackinguse advertising cooki…" at bounding box center [94, 164] width 169 height 38
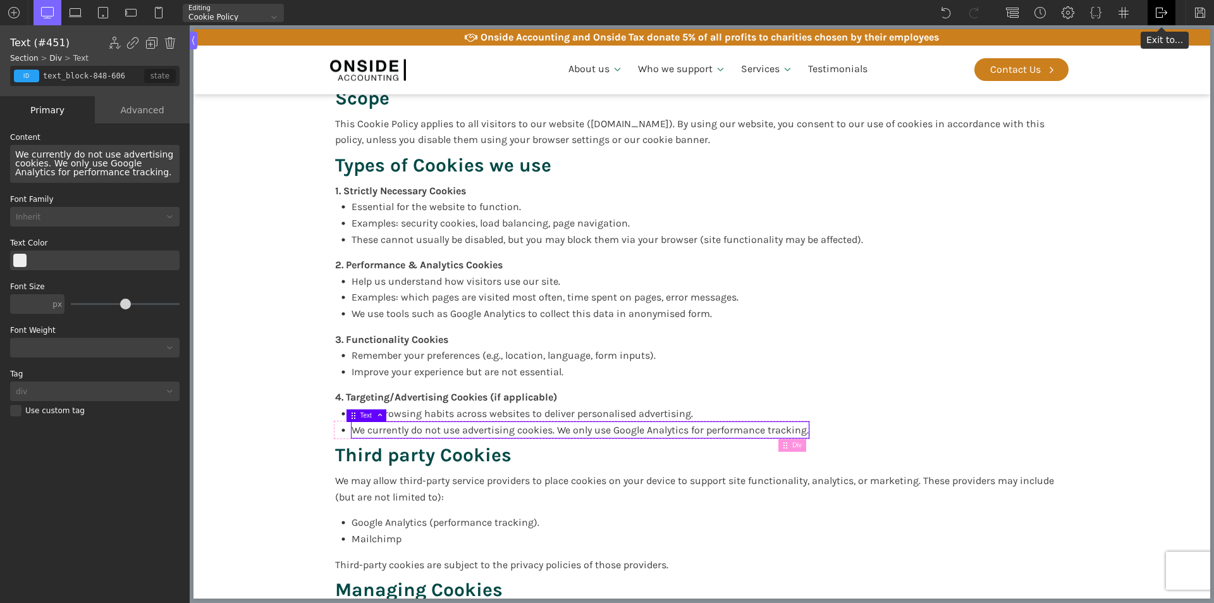
click at [1157, 14] on img at bounding box center [1161, 12] width 13 height 13
click at [1160, 49] on link "Frontend" at bounding box center [1175, 53] width 54 height 20
click at [1198, 11] on img at bounding box center [1200, 12] width 13 height 13
